Goal: Task Accomplishment & Management: Use online tool/utility

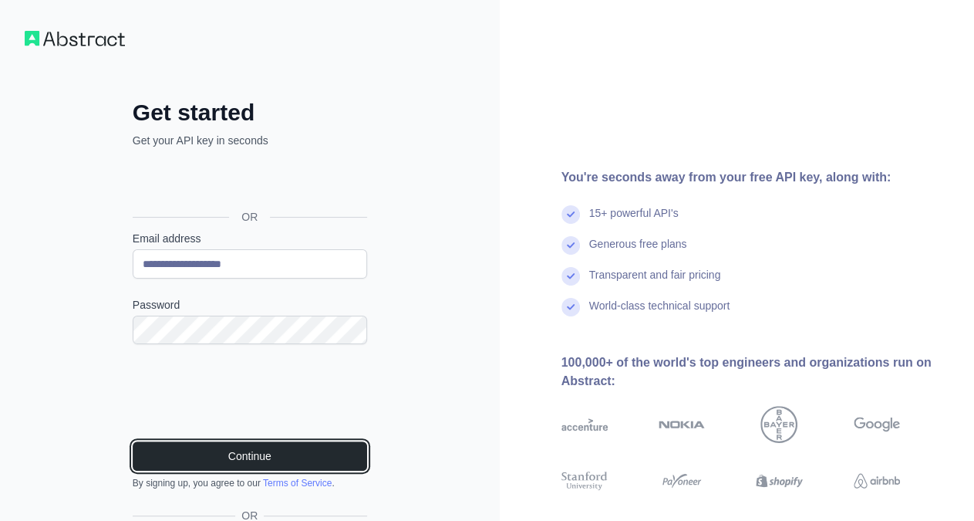
click at [249, 457] on button "Continue" at bounding box center [250, 455] width 234 height 29
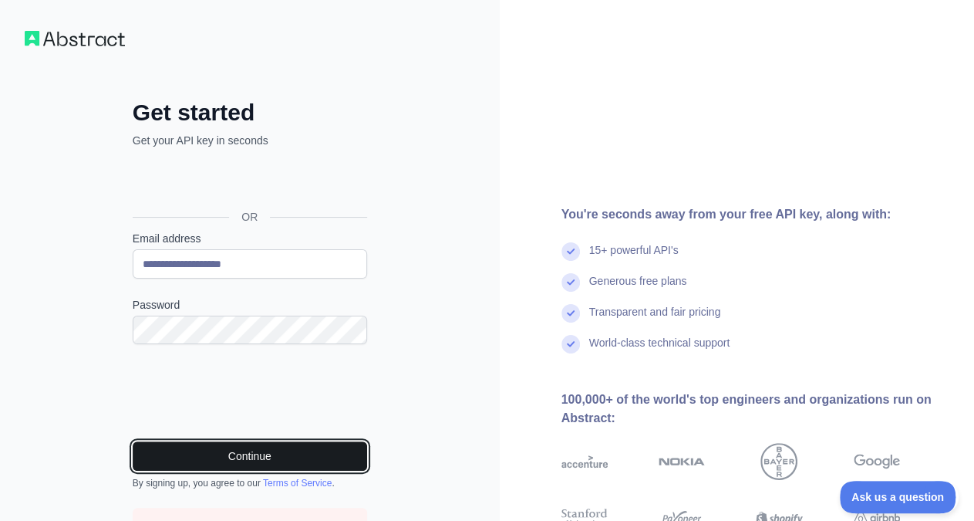
click at [235, 450] on button "Continue" at bounding box center [250, 455] width 234 height 29
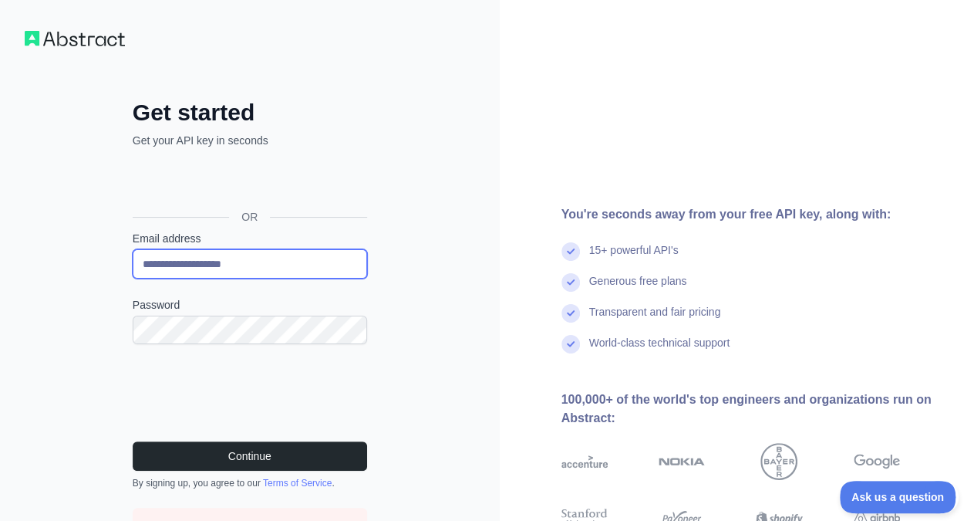
click at [263, 271] on input "**********" at bounding box center [250, 263] width 234 height 29
click at [418, 240] on div "**********" at bounding box center [250, 353] width 500 height 706
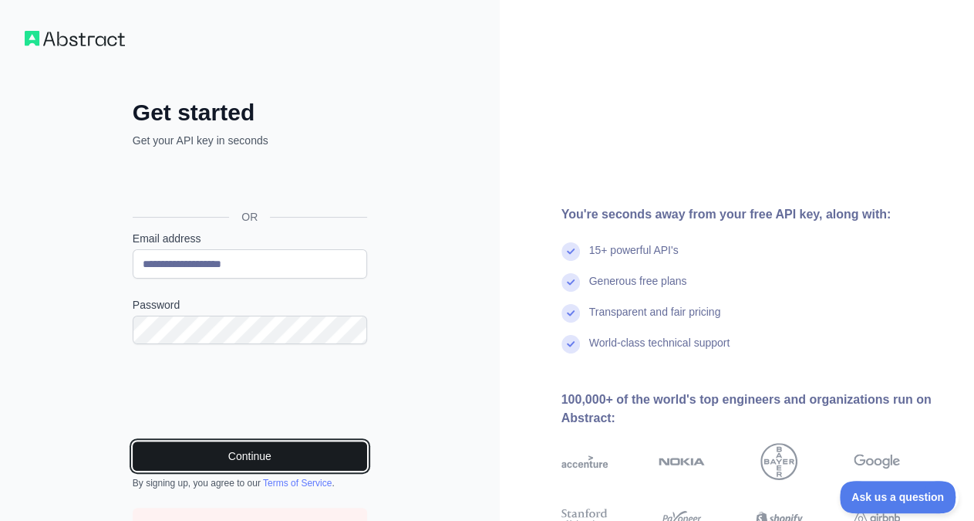
click at [258, 449] on button "Continue" at bounding box center [250, 455] width 234 height 29
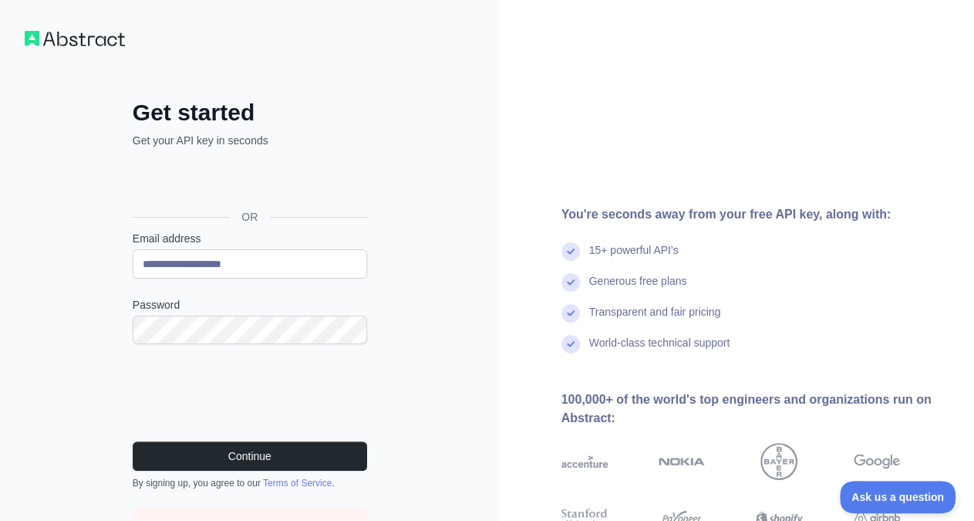
scroll to position [183, 0]
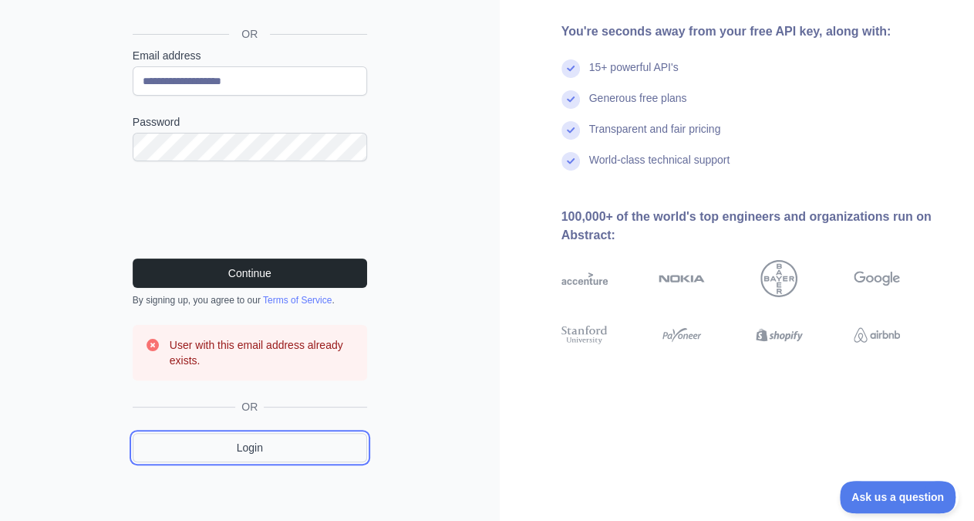
click at [255, 445] on link "Login" at bounding box center [250, 447] width 234 height 29
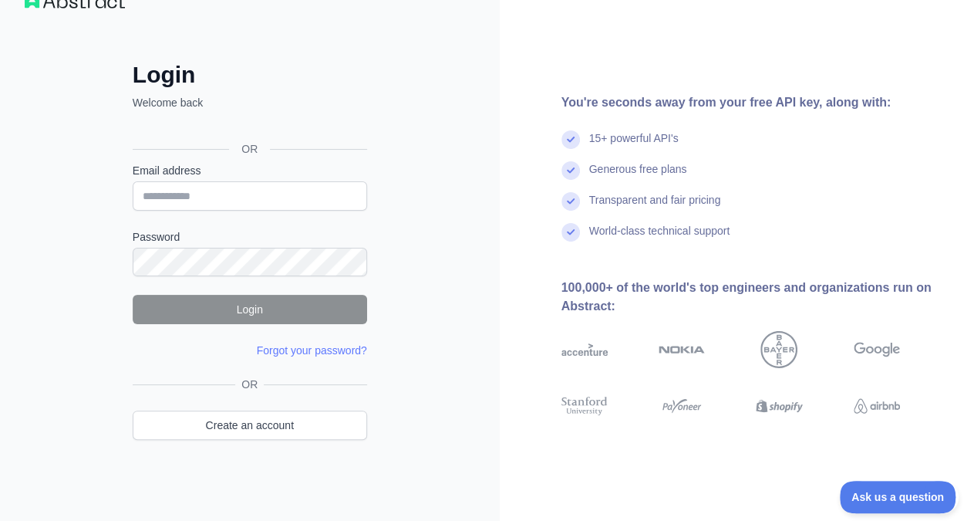
scroll to position [36, 0]
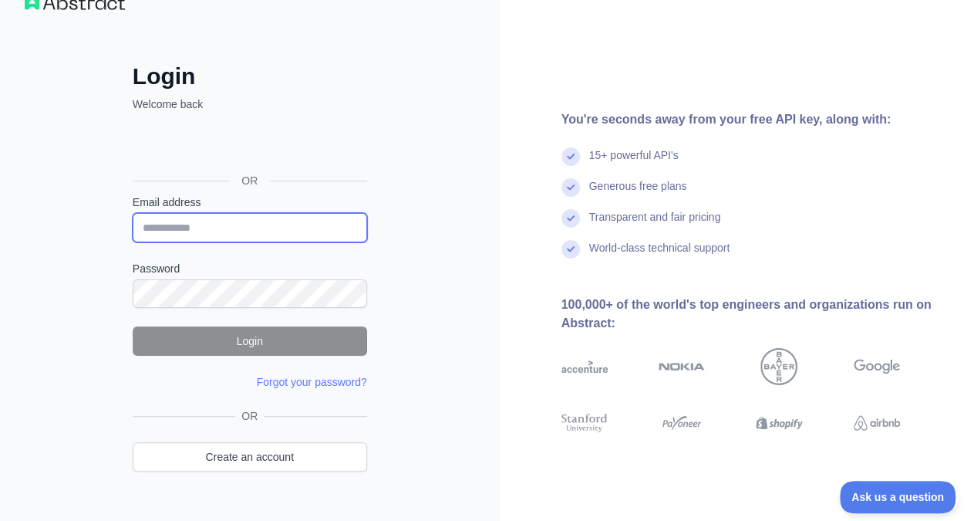
click at [269, 232] on input "Email address" at bounding box center [250, 227] width 234 height 29
type input "**********"
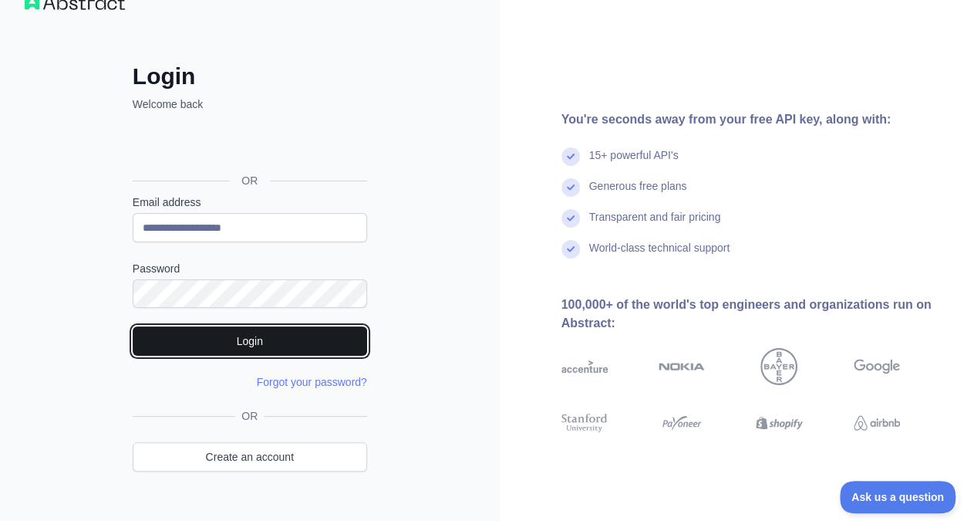
click at [228, 341] on button "Login" at bounding box center [250, 340] width 234 height 29
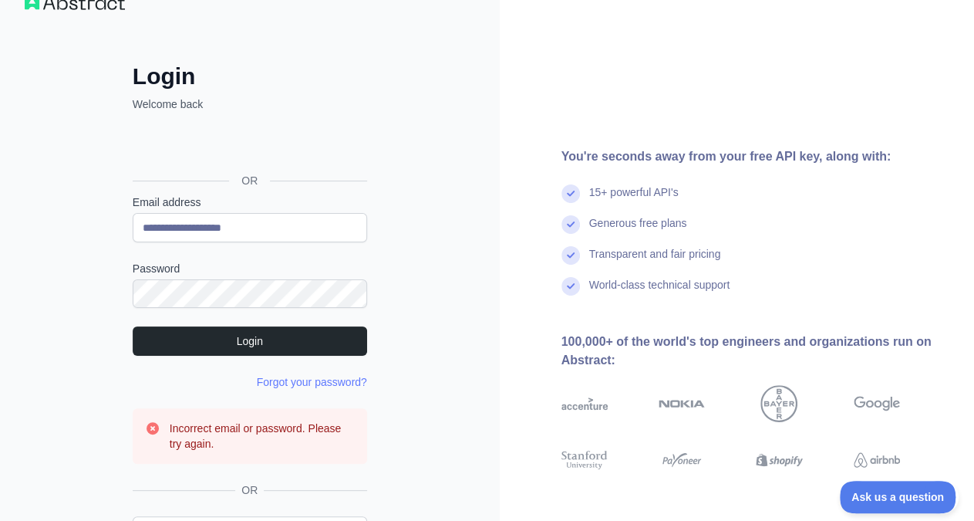
click at [310, 157] on div "Sign in with Google. Opens in new tab" at bounding box center [248, 146] width 231 height 34
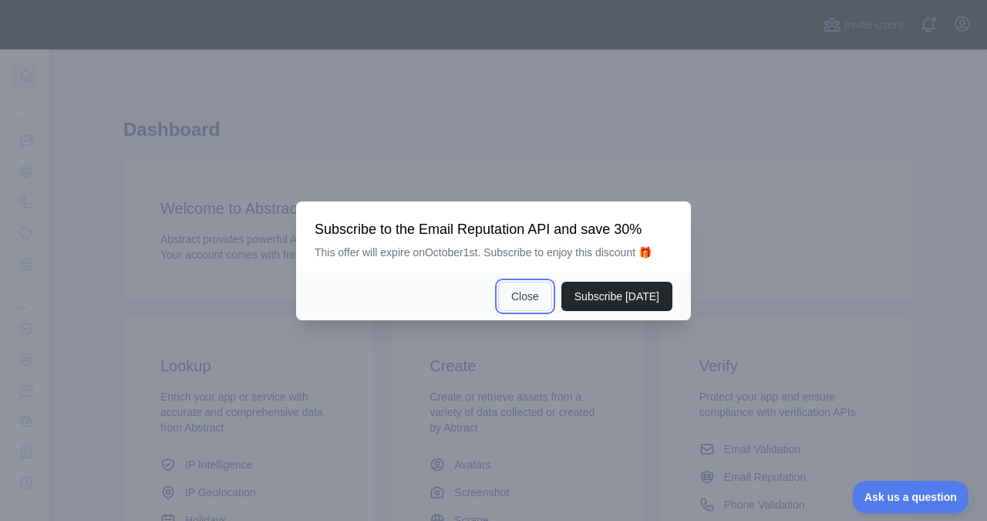
click at [531, 301] on button "Close" at bounding box center [525, 296] width 54 height 29
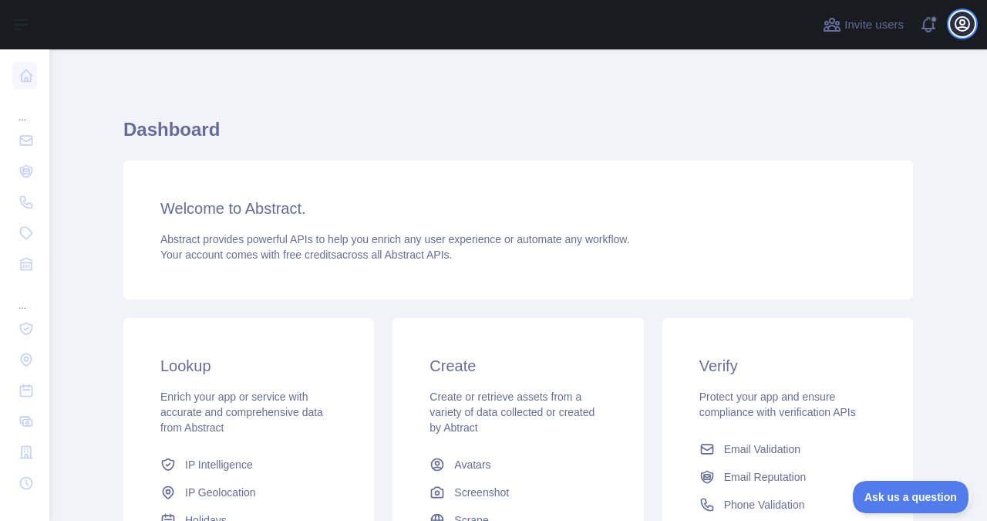
click at [964, 25] on icon "button" at bounding box center [962, 24] width 19 height 19
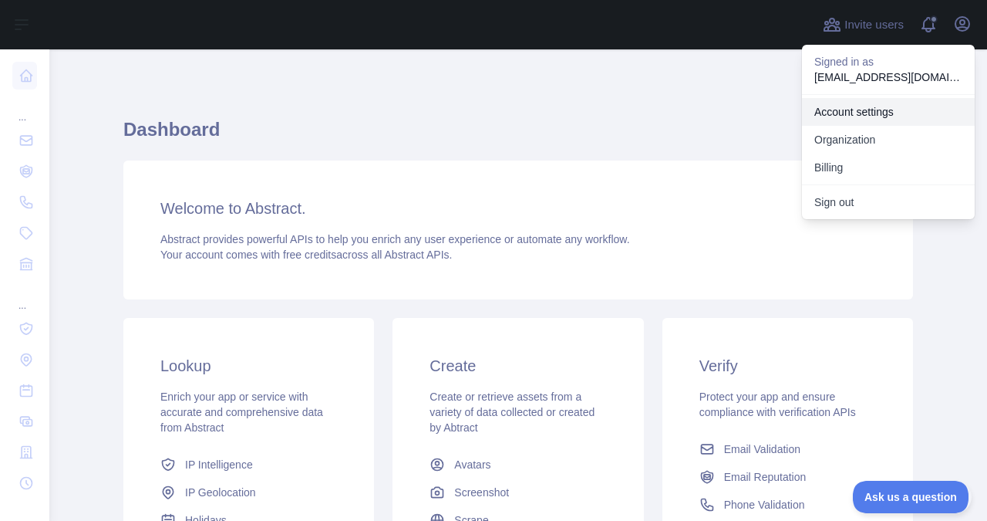
click at [884, 110] on link "Account settings" at bounding box center [888, 112] width 173 height 28
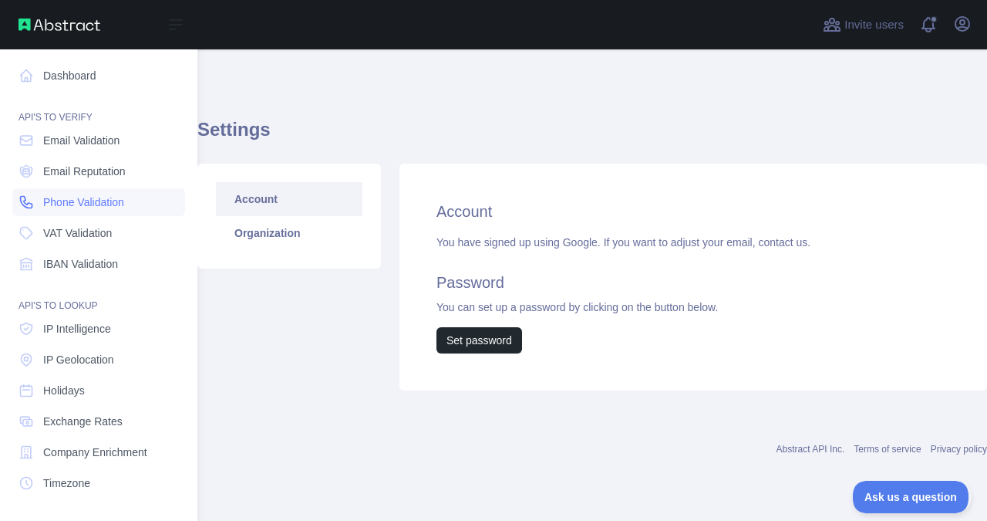
click at [79, 204] on span "Phone Validation" at bounding box center [83, 201] width 81 height 15
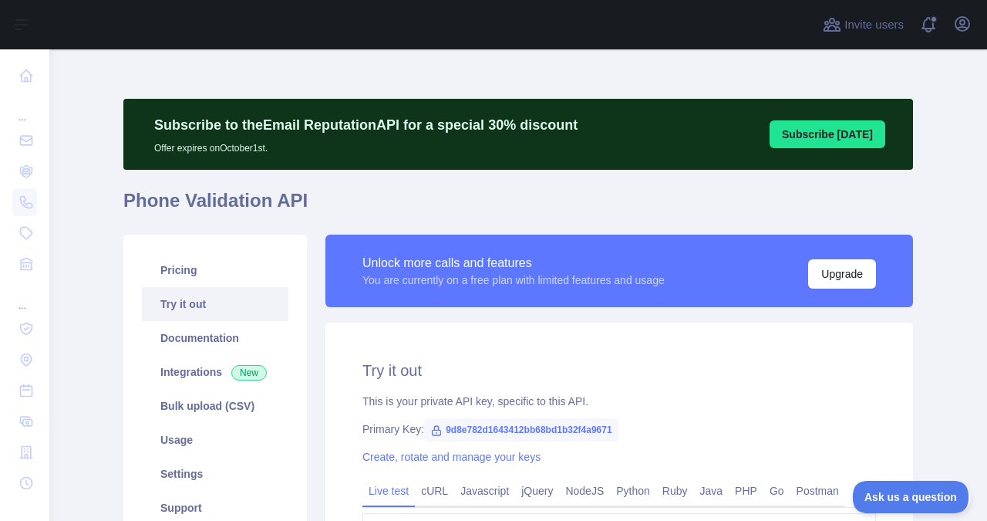
scroll to position [248, 0]
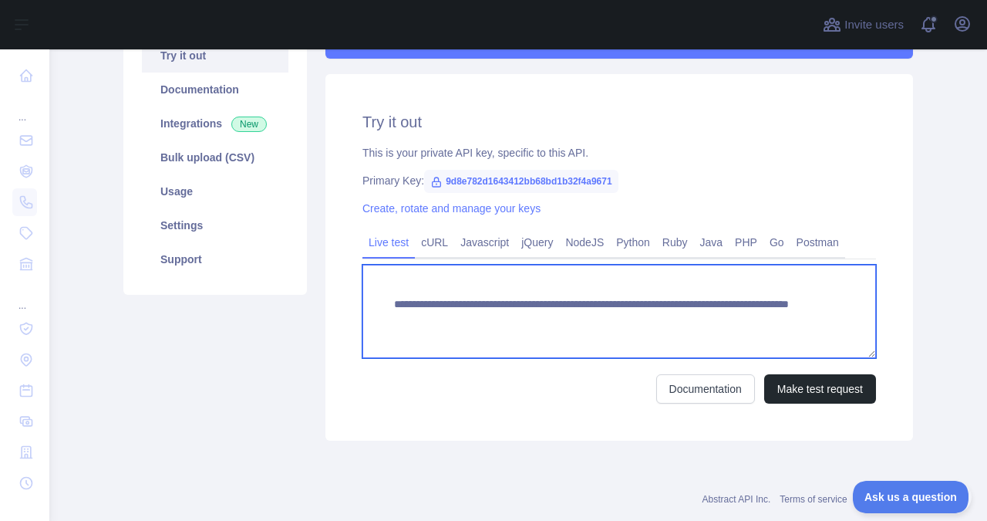
click at [440, 308] on textarea "**********" at bounding box center [619, 311] width 514 height 93
click at [678, 323] on textarea "**********" at bounding box center [619, 311] width 514 height 93
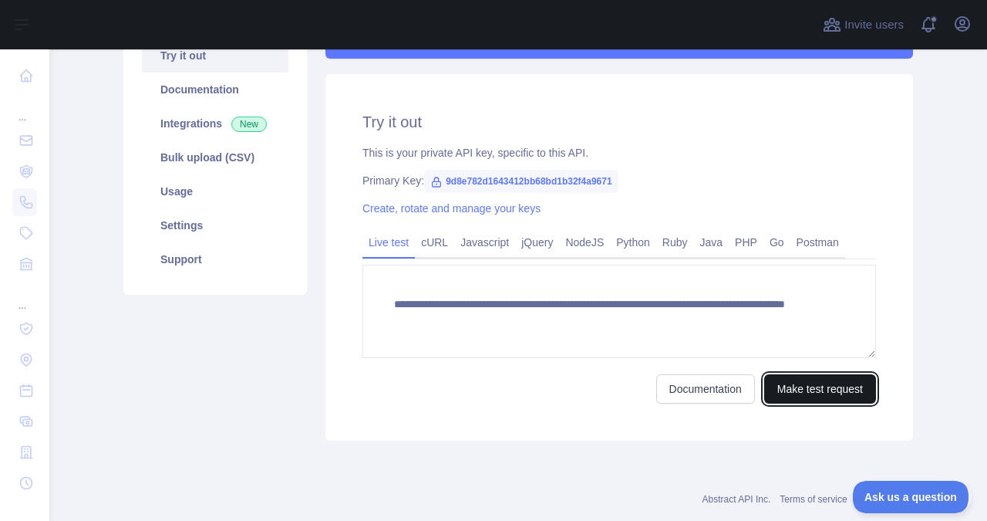
click at [790, 393] on button "Make test request" at bounding box center [820, 388] width 112 height 29
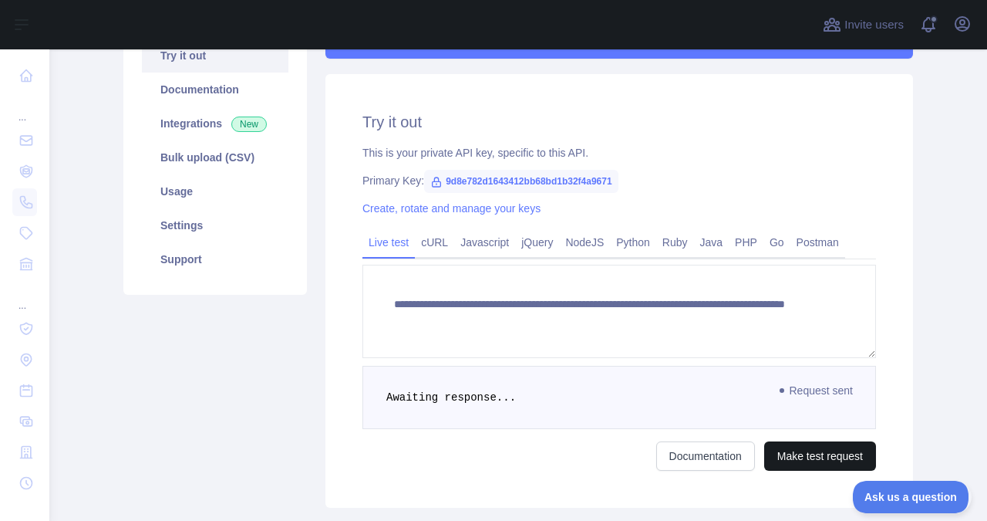
click at [790, 393] on span "Request sent" at bounding box center [817, 390] width 89 height 19
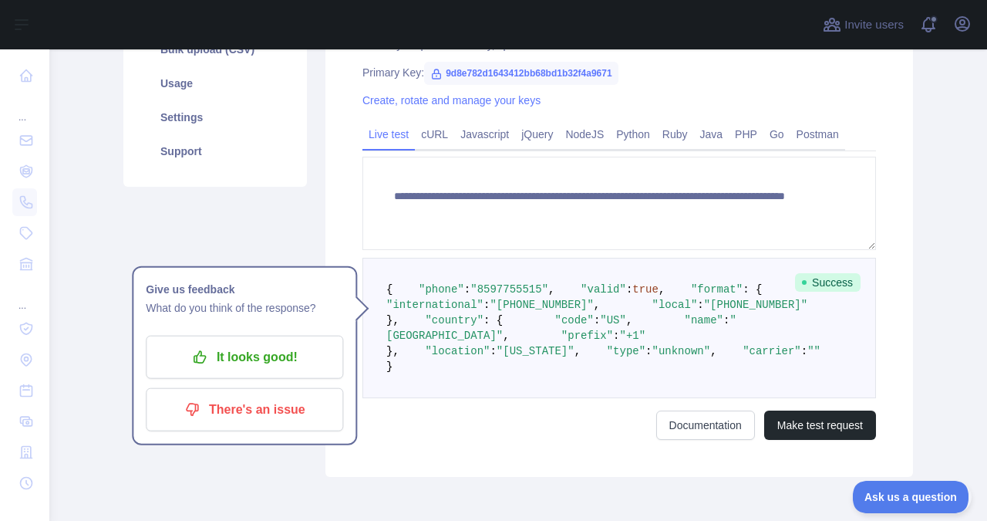
scroll to position [354, 0]
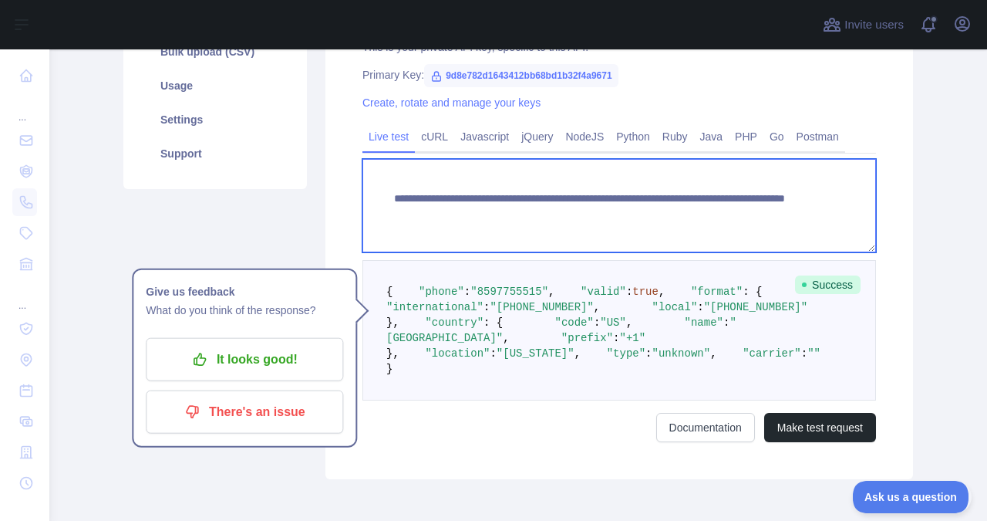
click at [663, 214] on textarea "**********" at bounding box center [619, 205] width 514 height 93
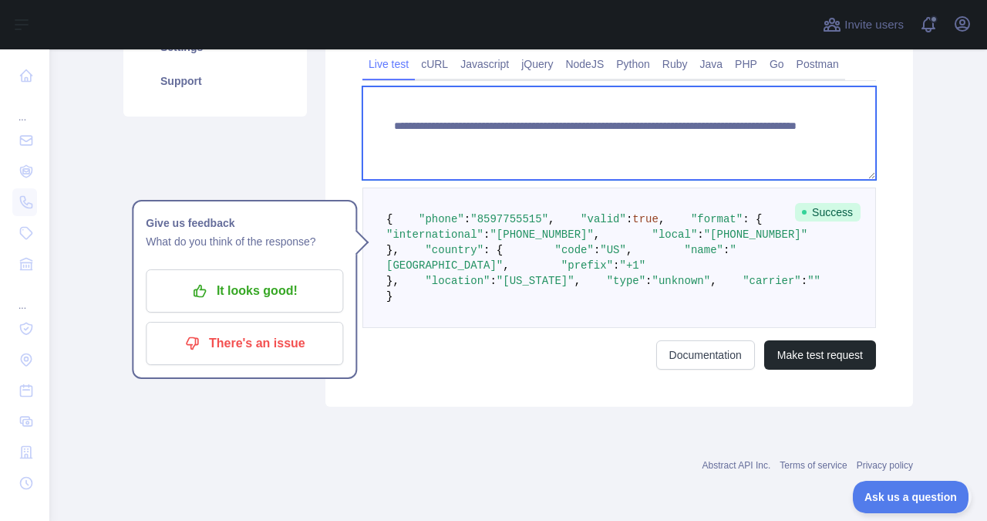
scroll to position [577, 0]
type textarea "**********"
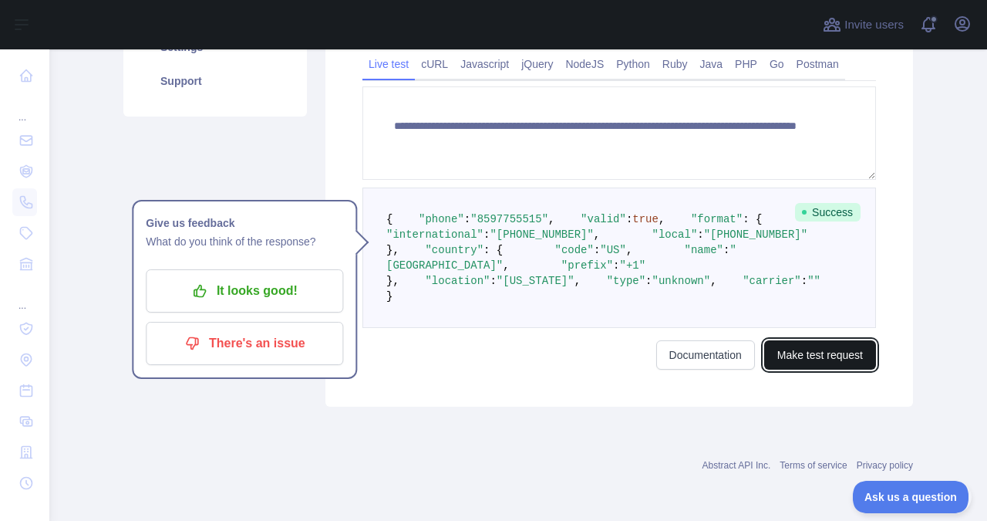
click at [845, 354] on button "Make test request" at bounding box center [820, 354] width 112 height 29
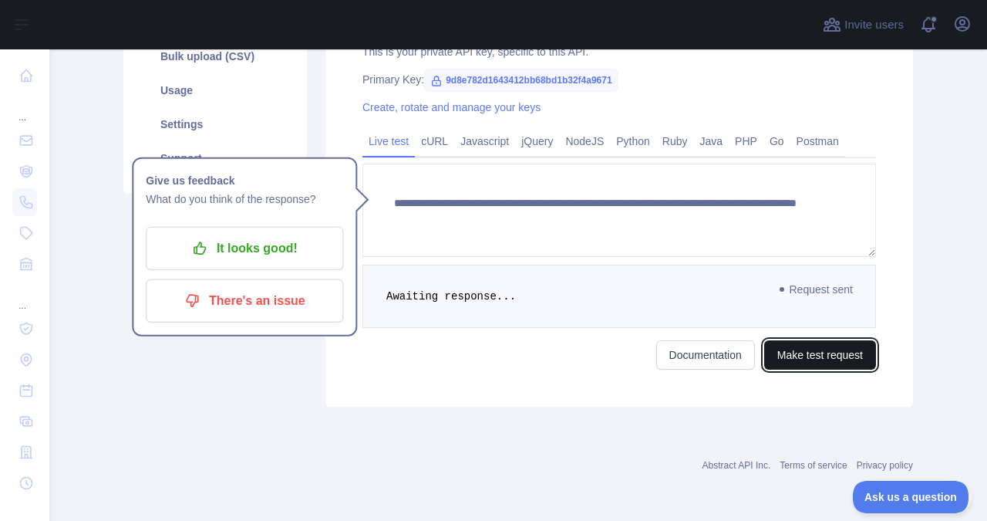
scroll to position [346, 0]
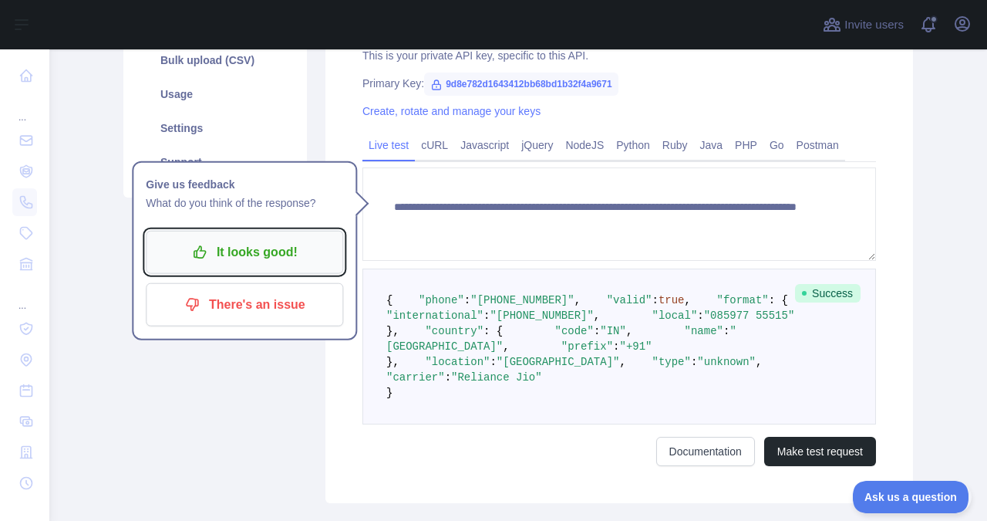
click at [243, 252] on p "It looks good!" at bounding box center [244, 252] width 174 height 26
click at [243, 252] on div "Pricing Try it out Documentation Integrations New Bulk upload (CSV) Usage Setti…" at bounding box center [215, 196] width 202 height 614
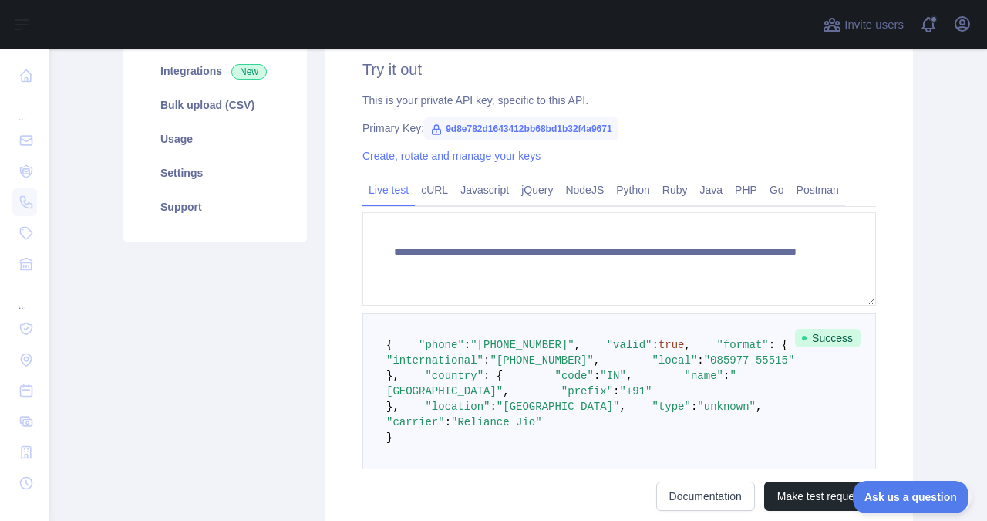
scroll to position [299, 0]
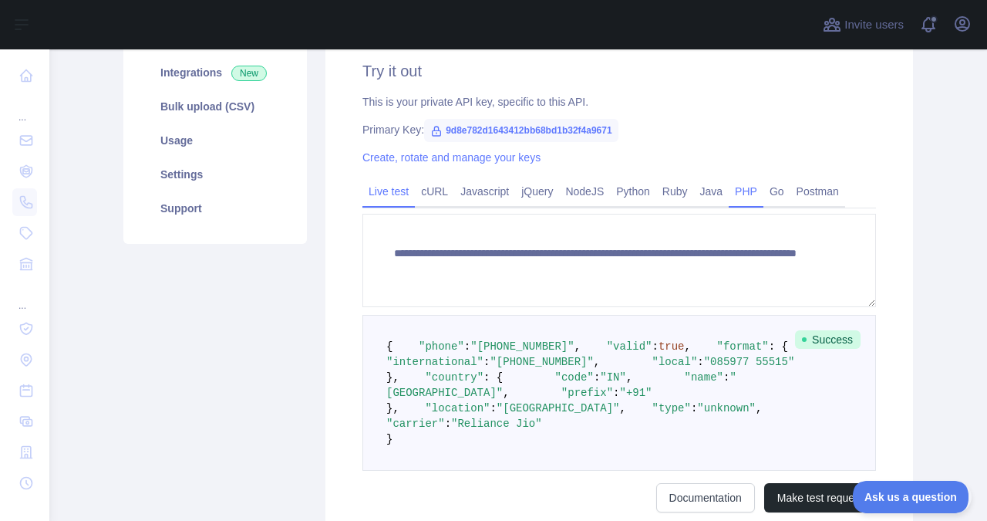
click at [735, 203] on link "PHP" at bounding box center [746, 191] width 35 height 25
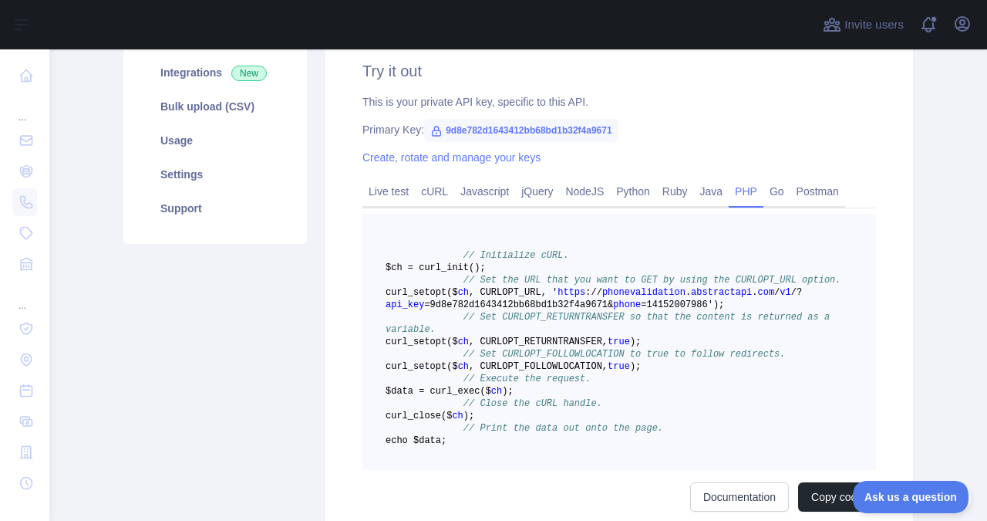
click at [735, 203] on link "PHP" at bounding box center [746, 191] width 35 height 25
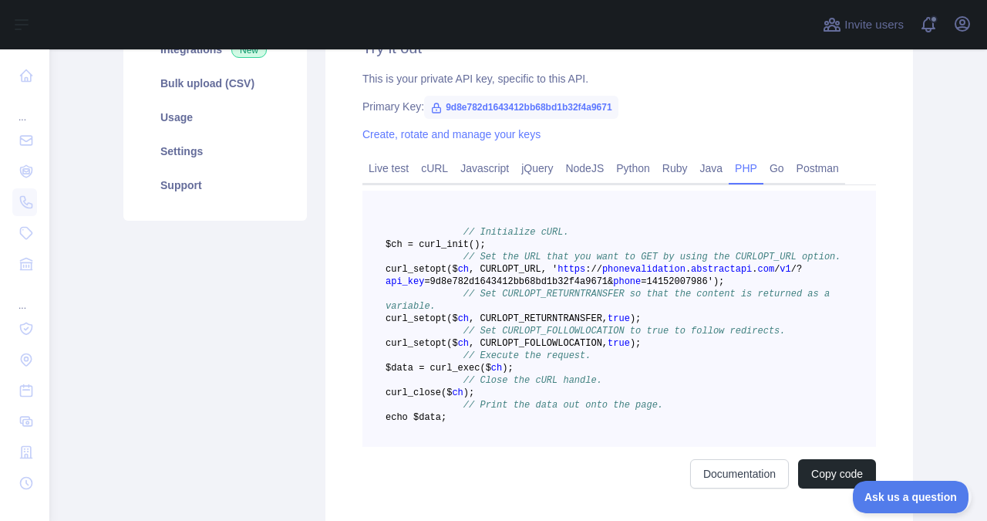
scroll to position [302, 0]
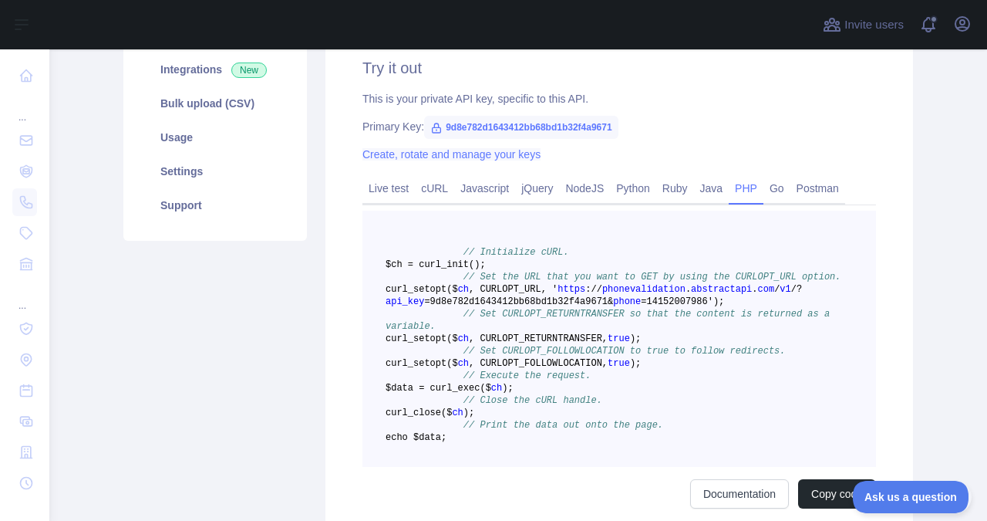
click at [474, 158] on link "Create, rotate and manage your keys" at bounding box center [451, 154] width 178 height 12
click at [474, 158] on div "Try it out This is your private API key, specific to this API. Primary Key: 9d8…" at bounding box center [619, 282] width 588 height 525
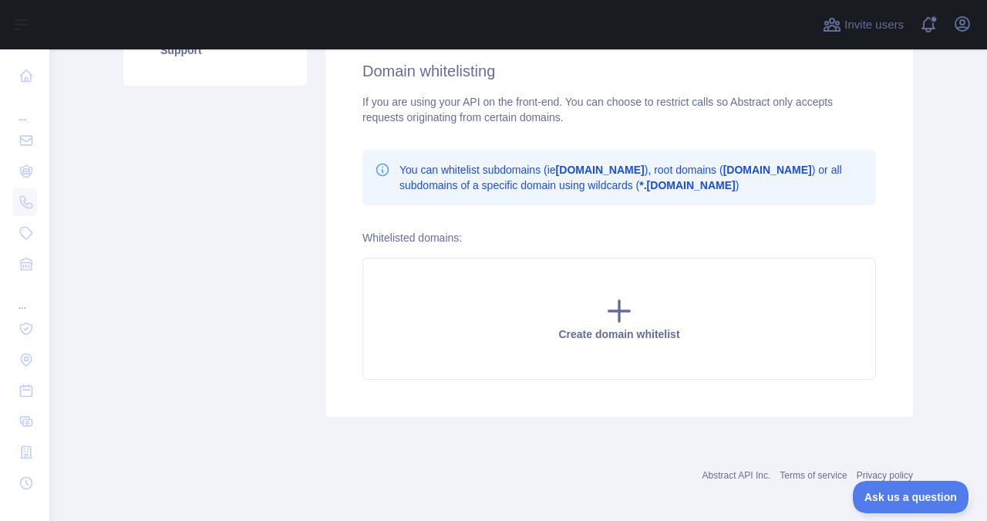
scroll to position [19, 0]
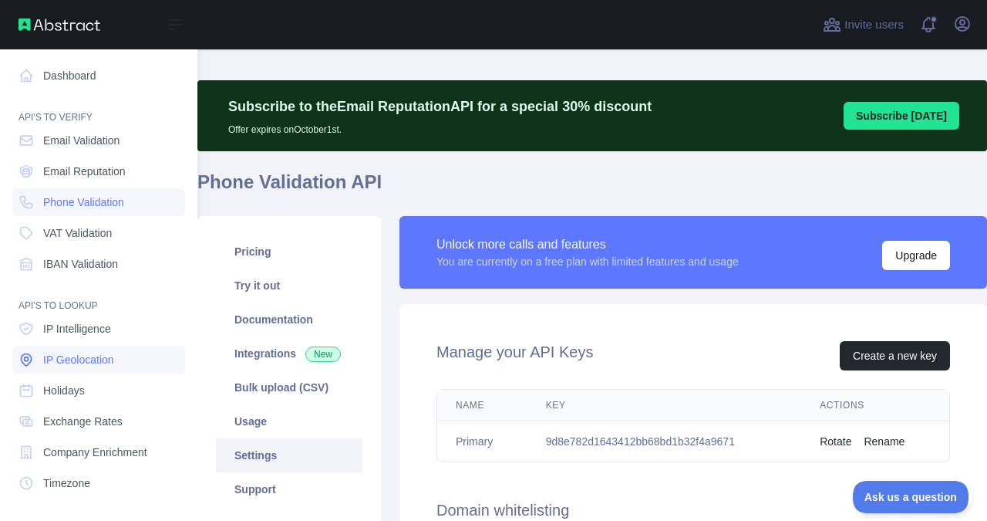
click at [99, 358] on span "IP Geolocation" at bounding box center [78, 359] width 71 height 15
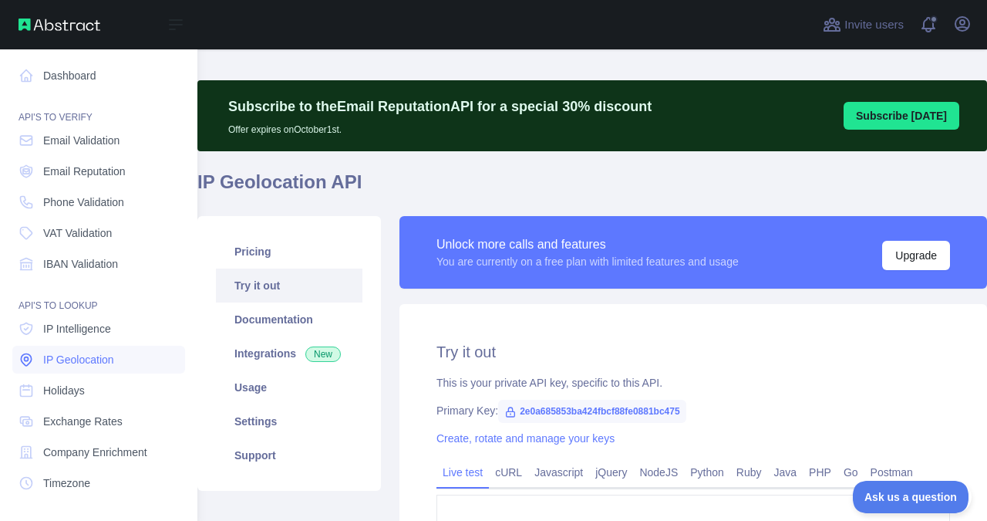
type textarea "**********"
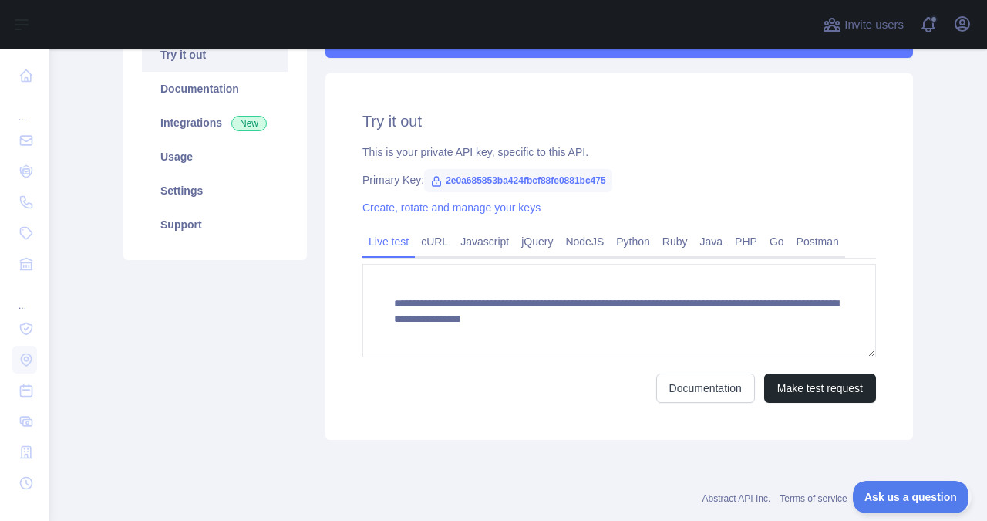
scroll to position [278, 0]
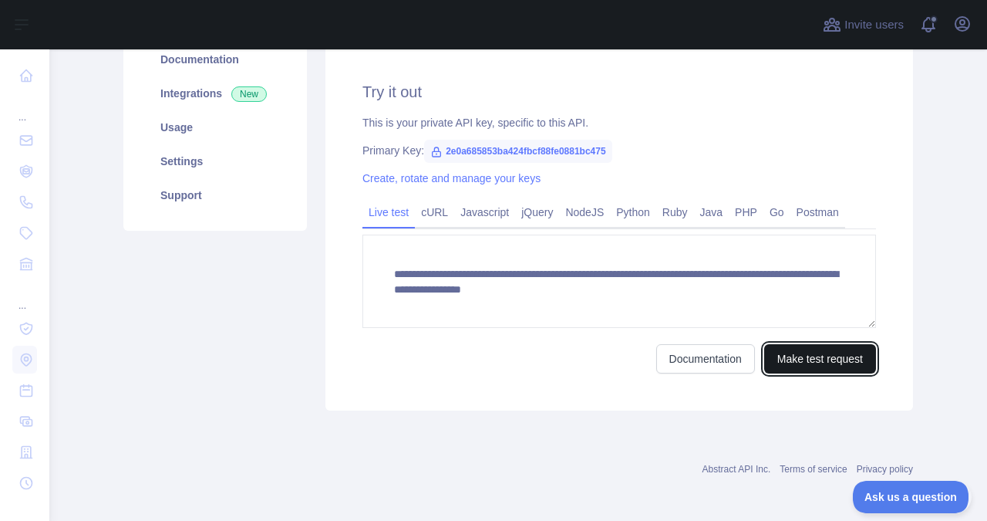
click at [777, 354] on button "Make test request" at bounding box center [820, 358] width 112 height 29
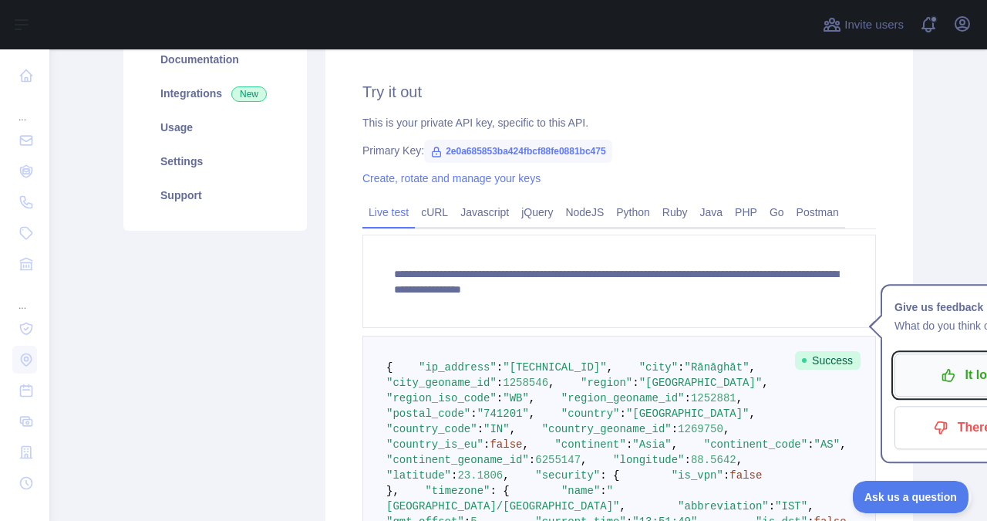
click at [926, 375] on p "It looks good!" at bounding box center [993, 375] width 174 height 26
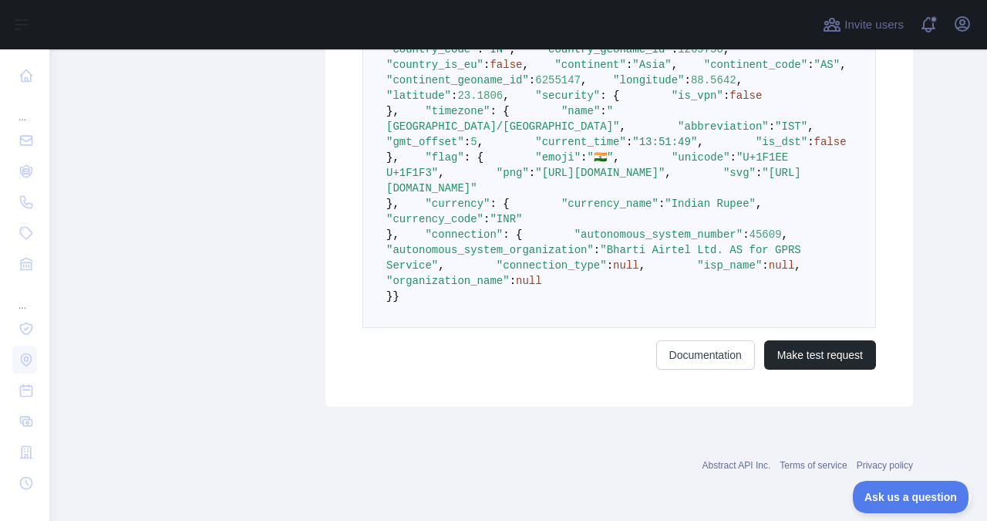
scroll to position [998, 0]
drag, startPoint x: 476, startPoint y: 123, endPoint x: 806, endPoint y: 125, distance: 330.1
click at [801, 167] on span ""[URL][DOMAIN_NAME]"" at bounding box center [593, 181] width 415 height 28
click at [475, 167] on span ""[URL][DOMAIN_NAME]"" at bounding box center [593, 181] width 415 height 28
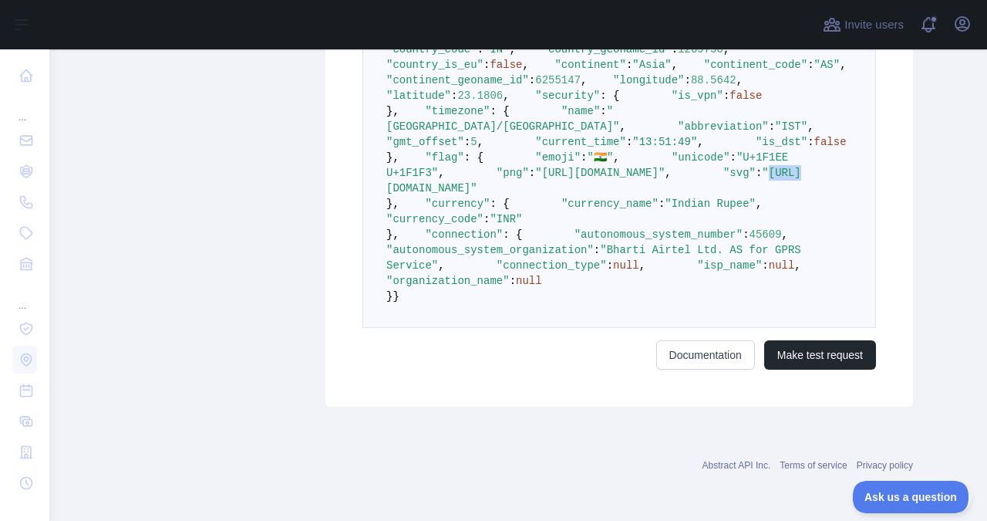
click at [477, 167] on span ""[URL][DOMAIN_NAME]"" at bounding box center [593, 181] width 415 height 28
click at [505, 133] on pre "{ "ip_address" : "[TECHNICAL_ID]" , "city" : "[GEOGRAPHIC_DATA]" , "city_geonam…" at bounding box center [619, 142] width 514 height 372
drag, startPoint x: 474, startPoint y: 123, endPoint x: 805, endPoint y: 123, distance: 331.6
click at [801, 167] on span ""[URL][DOMAIN_NAME]"" at bounding box center [593, 181] width 415 height 28
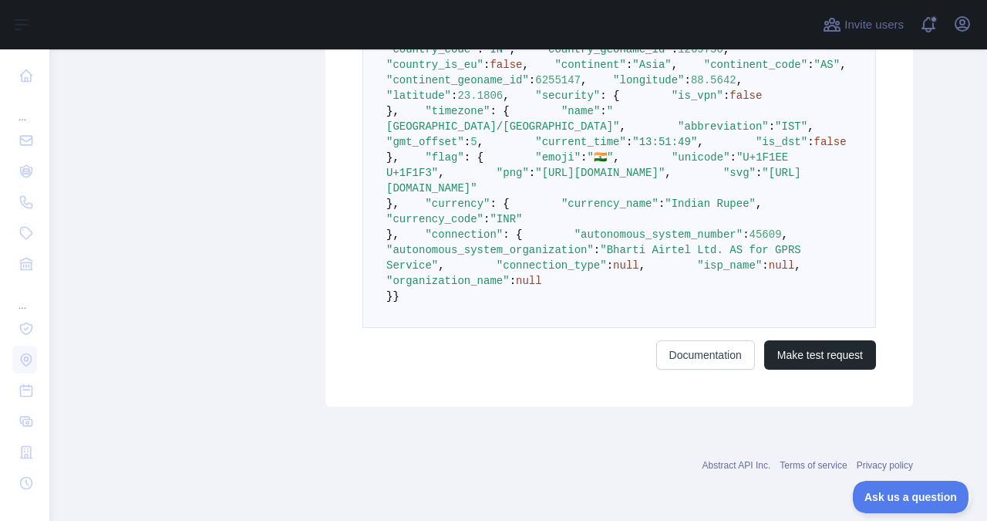
click at [474, 167] on span ""[URL][DOMAIN_NAME]"" at bounding box center [593, 181] width 415 height 28
drag, startPoint x: 474, startPoint y: 123, endPoint x: 727, endPoint y: 137, distance: 252.5
click at [690, 131] on pre "{ "ip_address" : "[TECHNICAL_ID]" , "city" : "[GEOGRAPHIC_DATA]" , "city_geonam…" at bounding box center [619, 142] width 514 height 372
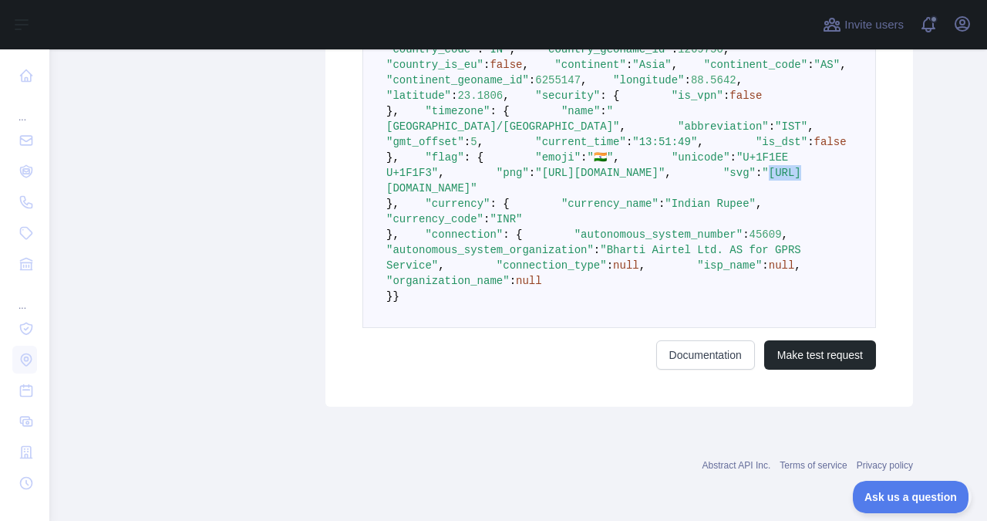
click at [473, 167] on span ""[URL][DOMAIN_NAME]"" at bounding box center [593, 181] width 415 height 28
drag, startPoint x: 473, startPoint y: 127, endPoint x: 797, endPoint y: 126, distance: 324.7
click at [797, 167] on span ""[URL][DOMAIN_NAME]"" at bounding box center [593, 181] width 415 height 28
